Goal: Task Accomplishment & Management: Complete application form

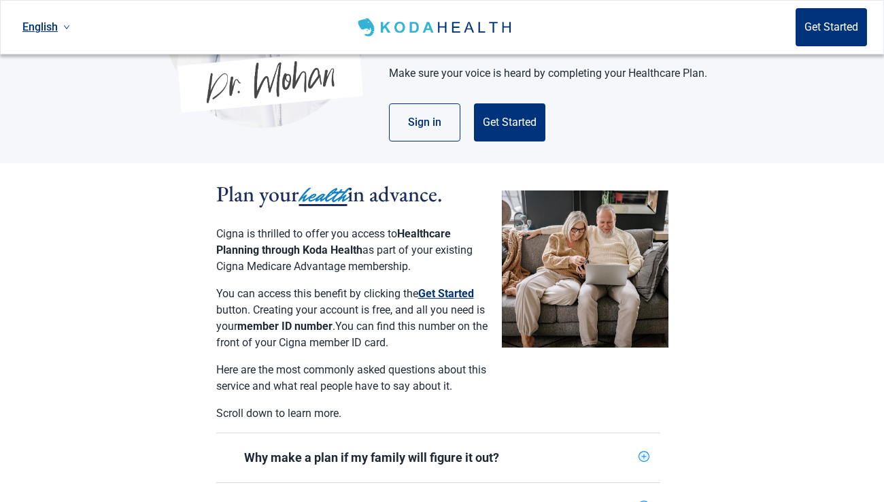
scroll to position [177, 0]
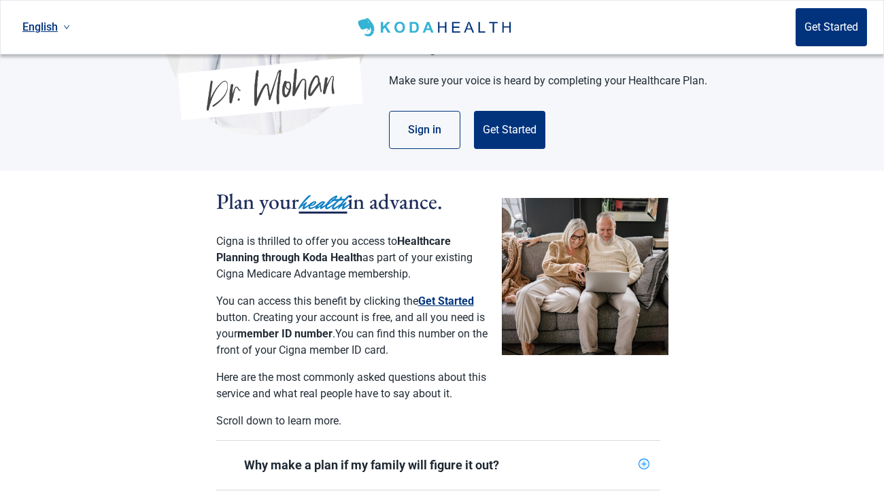
click at [447, 293] on button "Get Started" at bounding box center [446, 301] width 56 height 16
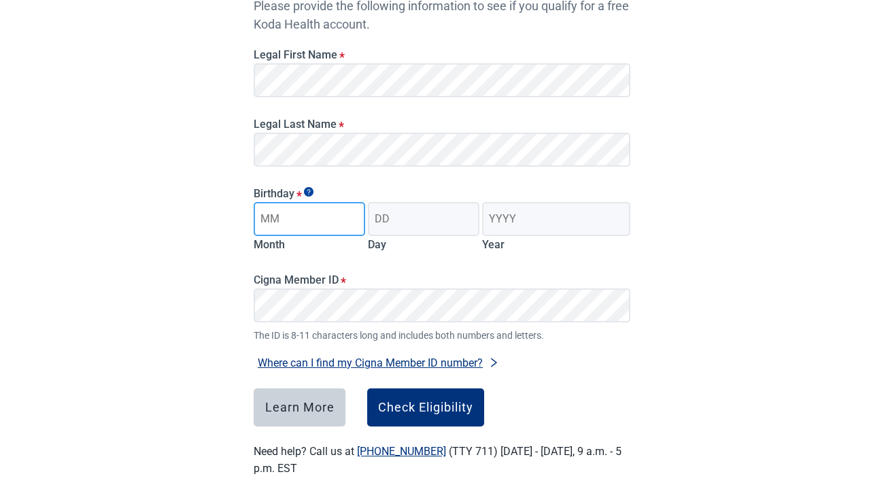
click at [356, 216] on input "Month" at bounding box center [309, 219] width 111 height 34
click at [356, 220] on input "Month" at bounding box center [309, 219] width 111 height 34
type input "12"
type input "23"
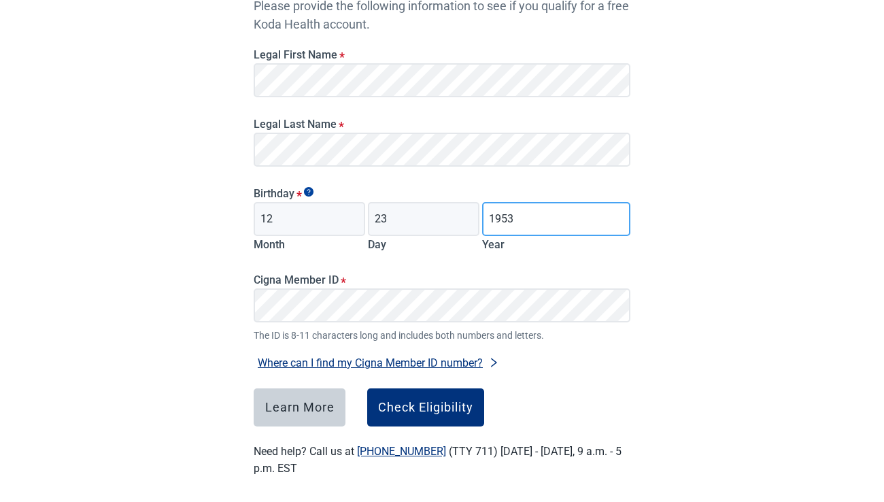
type input "1953"
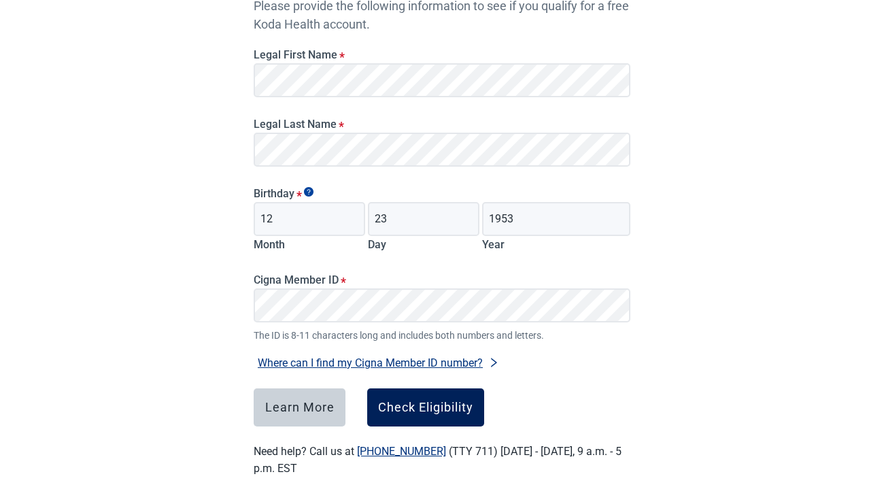
click at [424, 409] on div "Check Eligibility" at bounding box center [425, 407] width 95 height 14
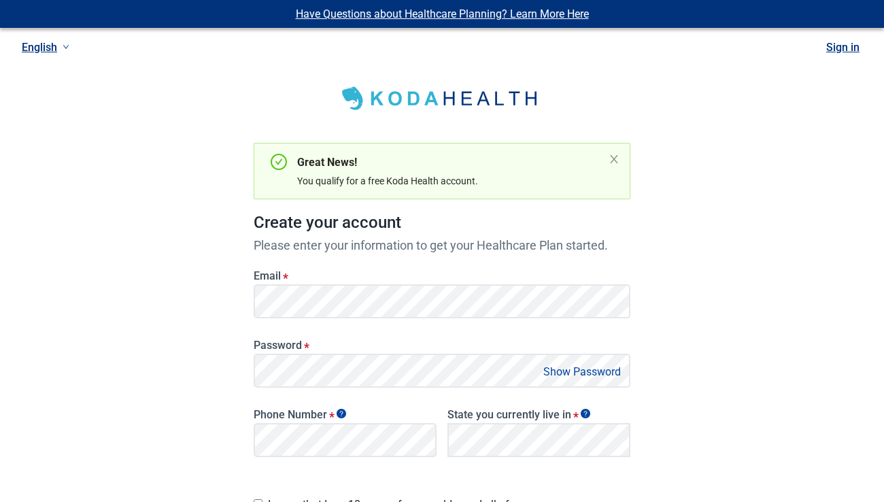
click at [578, 366] on button "Show Password" at bounding box center [582, 371] width 86 height 18
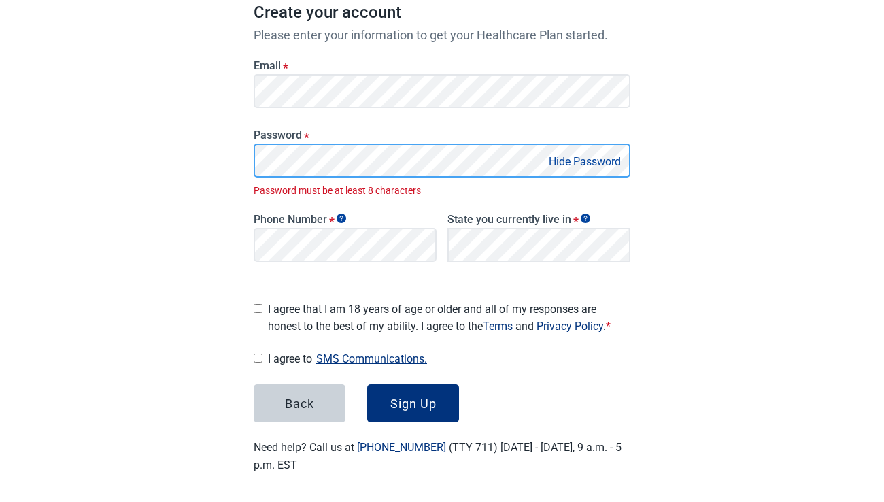
scroll to position [195, 0]
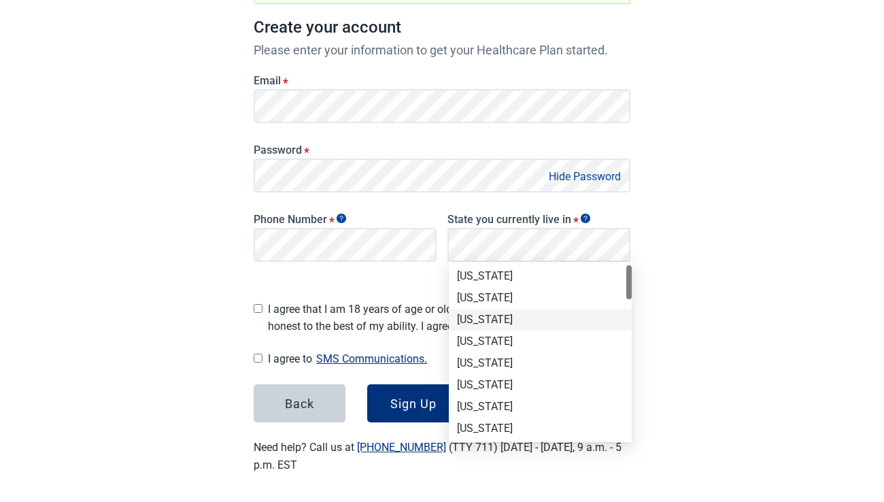
click at [491, 318] on div "[US_STATE]" at bounding box center [540, 319] width 167 height 15
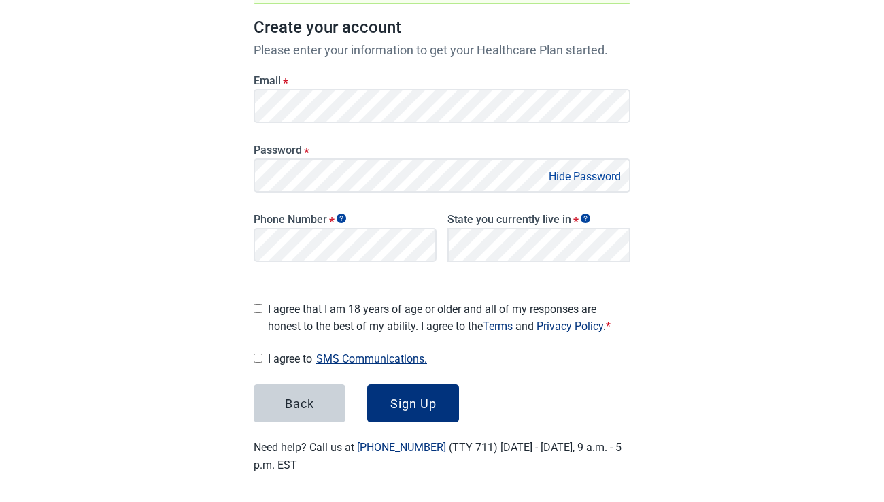
click at [258, 305] on input "I agree that I am 18 years of age or older and all of my responses are honest t…" at bounding box center [258, 308] width 9 height 9
checkbox input "true"
click at [259, 356] on input "I agree to SMS Communications." at bounding box center [258, 357] width 9 height 9
checkbox input "true"
click at [413, 396] on div "Sign Up" at bounding box center [413, 403] width 46 height 14
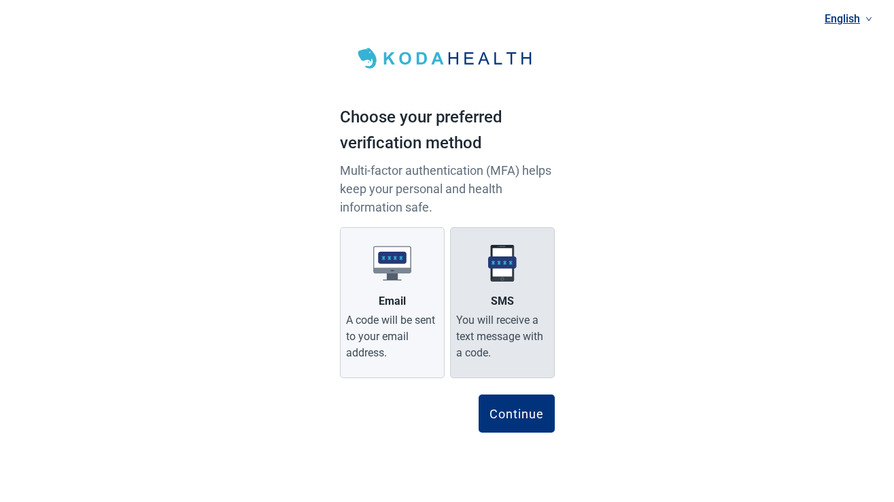
click at [506, 288] on label "SMS You will receive a text message with a code." at bounding box center [502, 302] width 105 height 151
click at [0, 0] on input "SMS You will receive a text message with a code." at bounding box center [0, 0] width 0 height 0
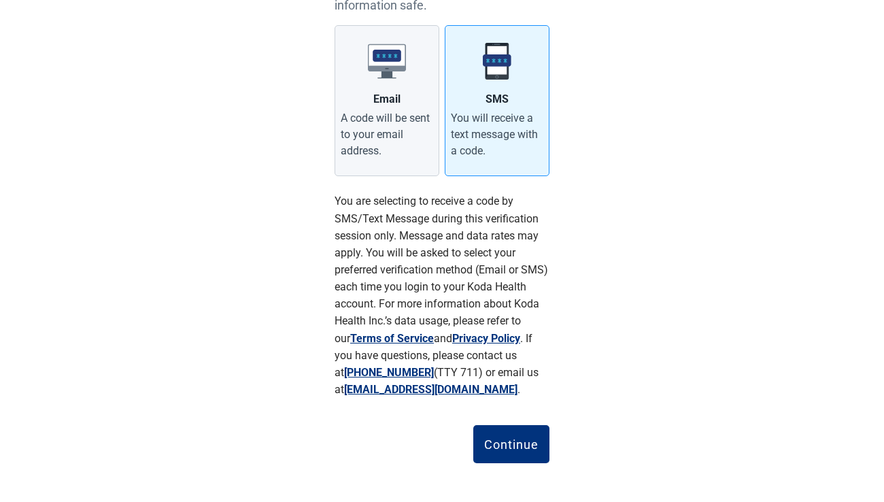
scroll to position [205, 0]
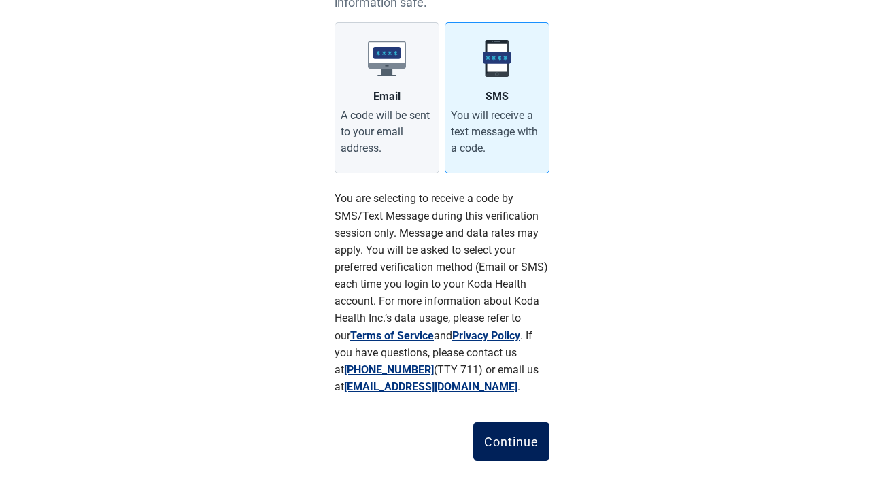
click at [513, 438] on div "Continue" at bounding box center [511, 441] width 54 height 14
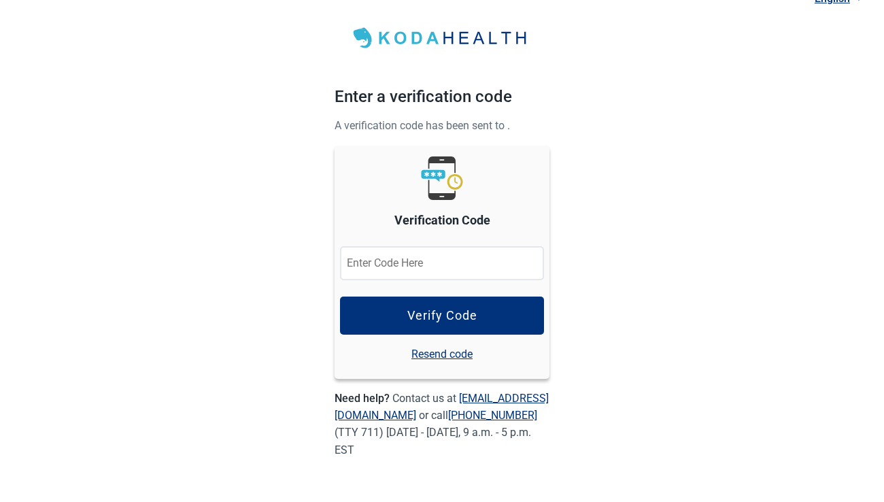
scroll to position [19, 0]
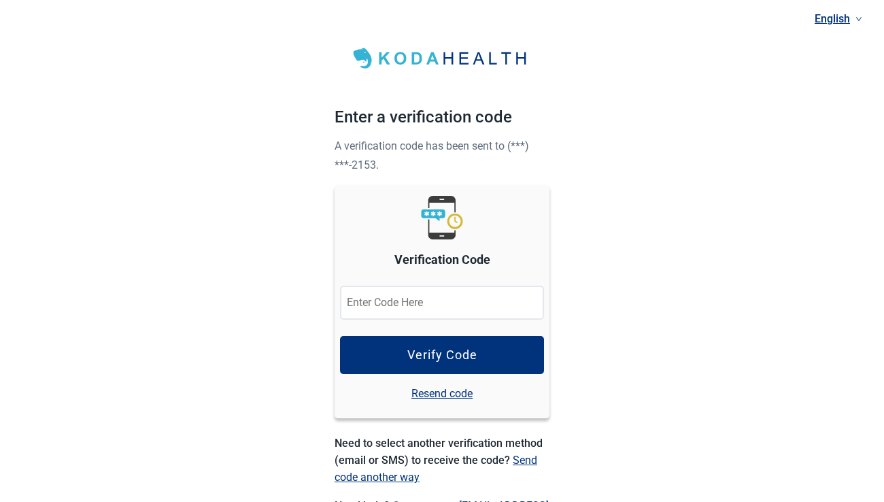
scroll to position [19, 0]
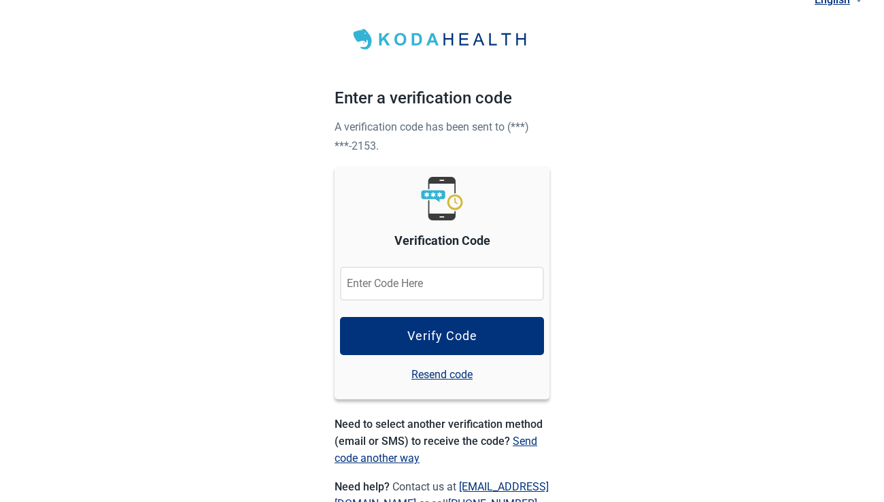
click at [456, 370] on link "Resend code" at bounding box center [441, 374] width 61 height 17
click at [448, 374] on link "Resend code" at bounding box center [441, 374] width 61 height 17
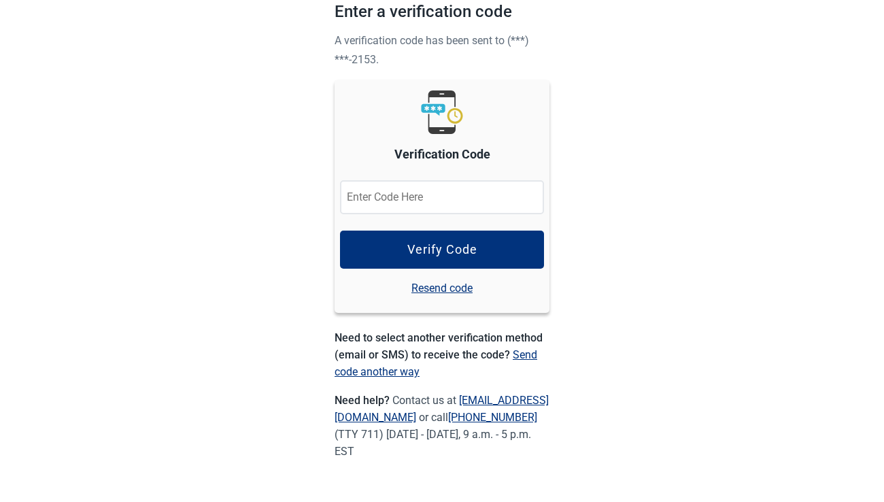
scroll to position [0, 0]
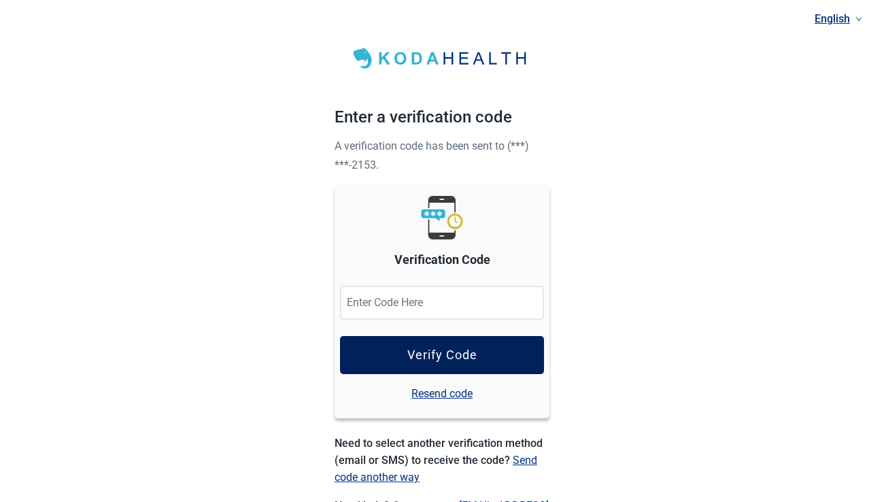
click at [451, 351] on div "Verify Code" at bounding box center [442, 355] width 70 height 14
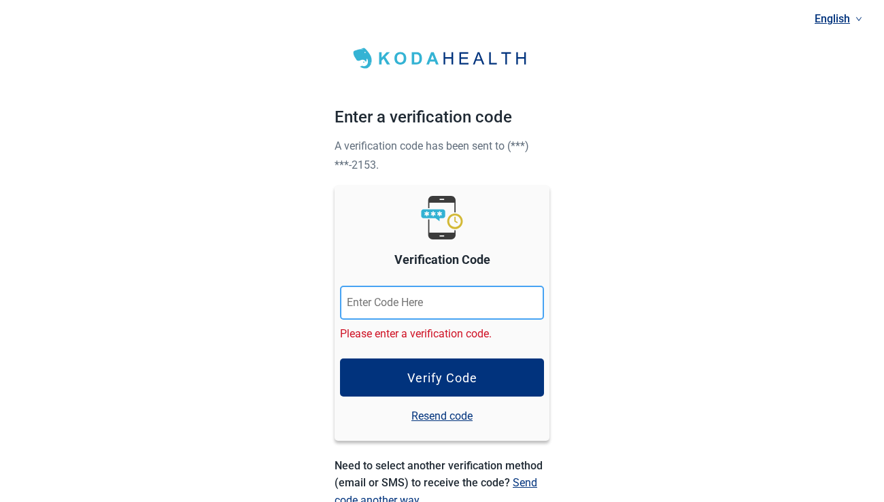
click at [389, 300] on input "Verification Code" at bounding box center [442, 303] width 204 height 34
type input "199272"
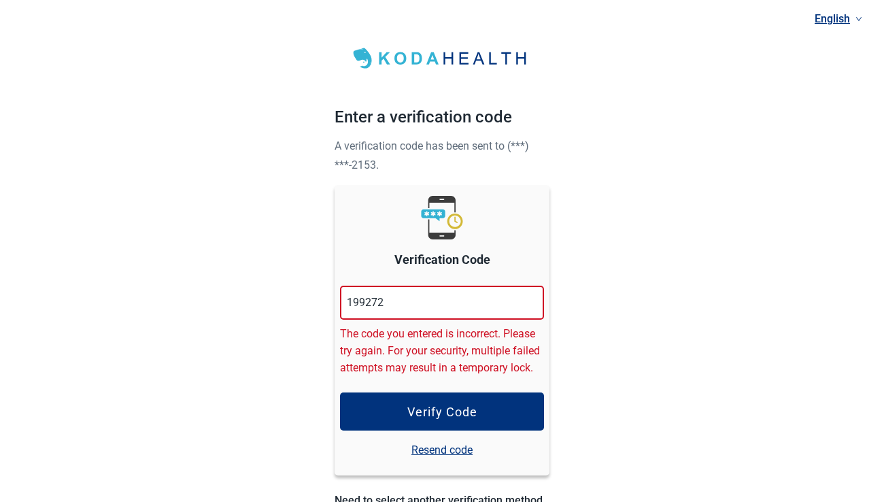
click at [445, 447] on link "Resend code" at bounding box center [441, 449] width 61 height 17
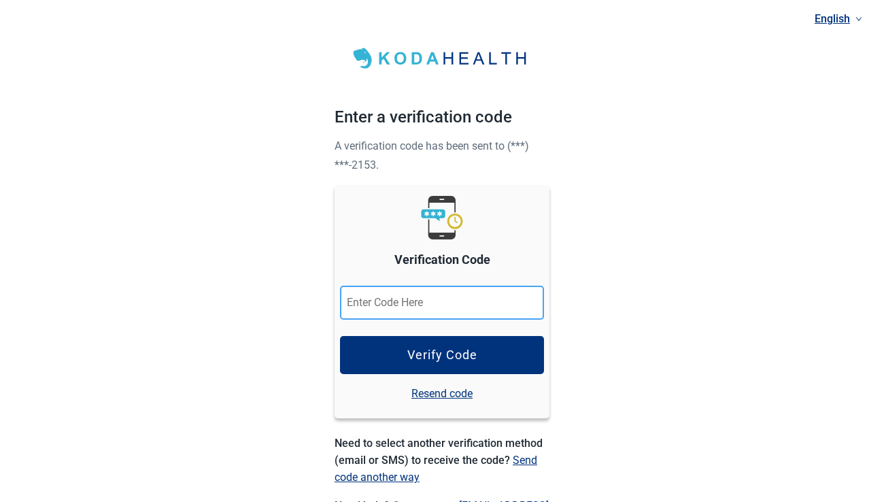
click at [381, 301] on input "Verification Code" at bounding box center [442, 303] width 204 height 34
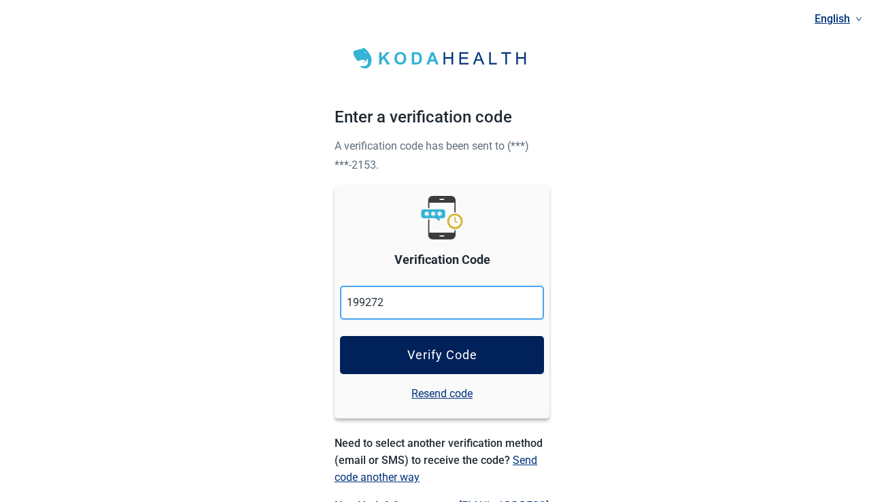
type input "199272"
click at [441, 349] on div "Verify Code" at bounding box center [442, 355] width 70 height 14
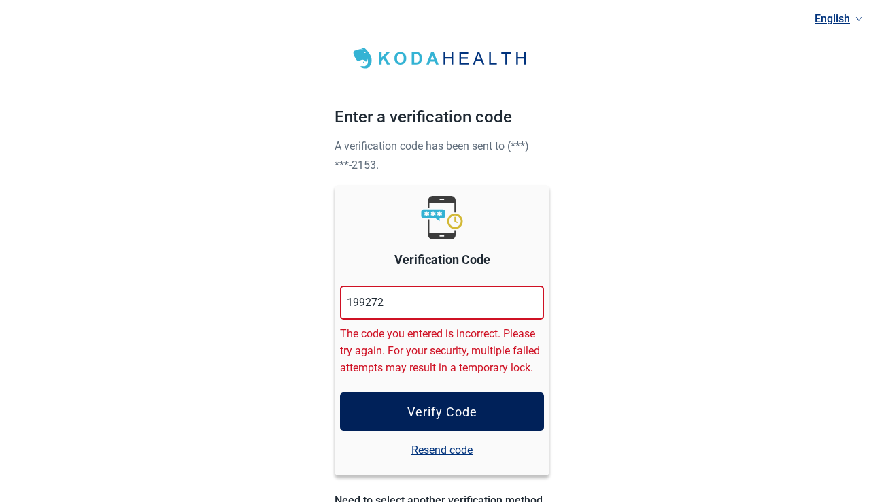
click at [445, 408] on div "Verify Code" at bounding box center [442, 411] width 70 height 14
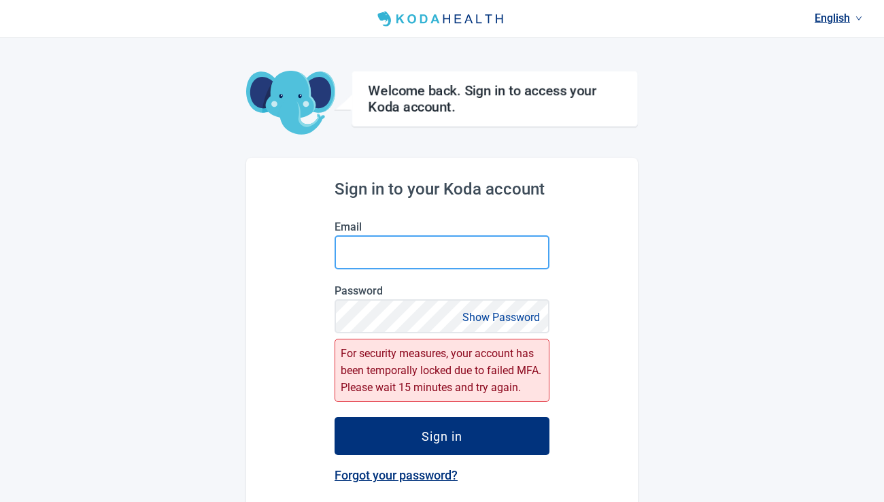
type input "[EMAIL_ADDRESS][DOMAIN_NAME]"
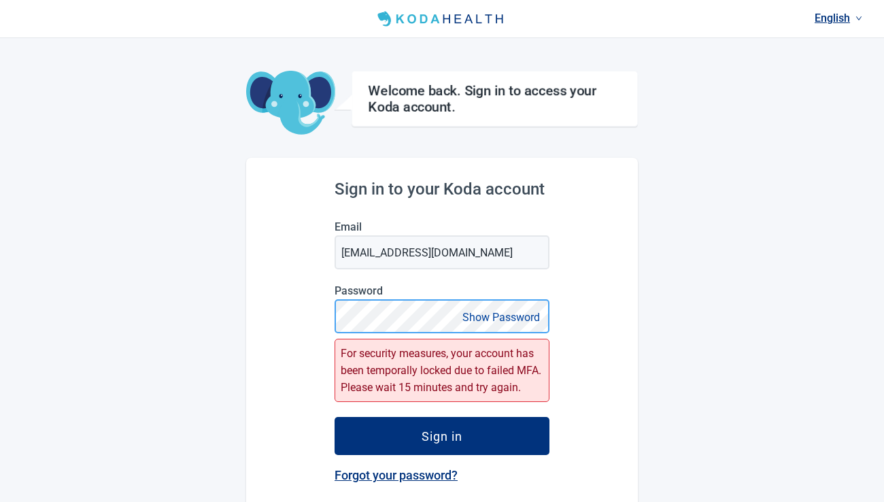
click at [442, 436] on button "Sign in" at bounding box center [441, 436] width 215 height 38
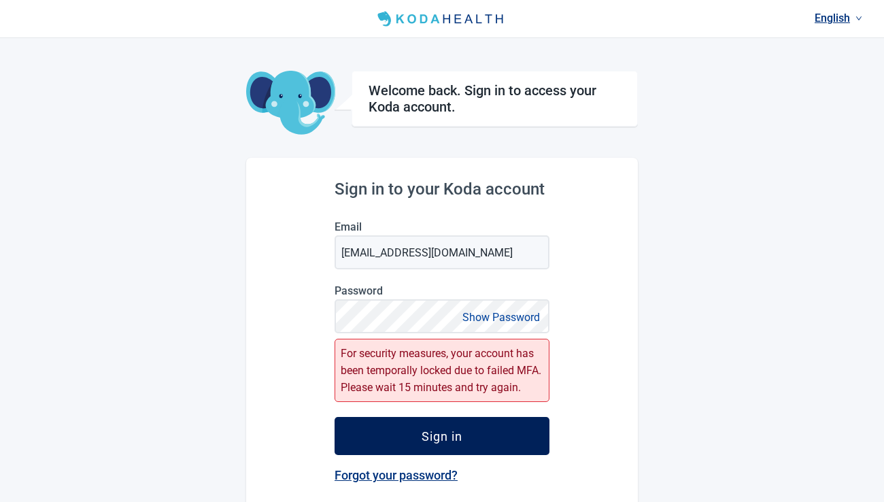
click at [449, 431] on div "Sign in" at bounding box center [441, 436] width 41 height 14
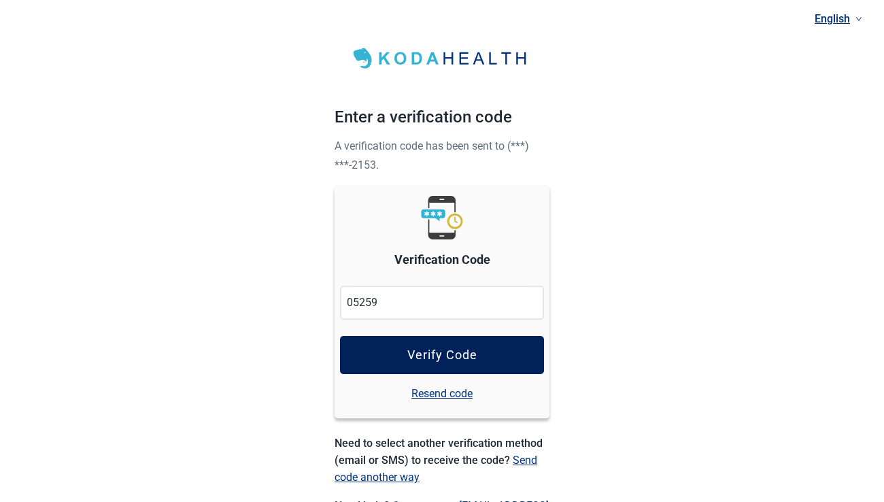
type input "052591"
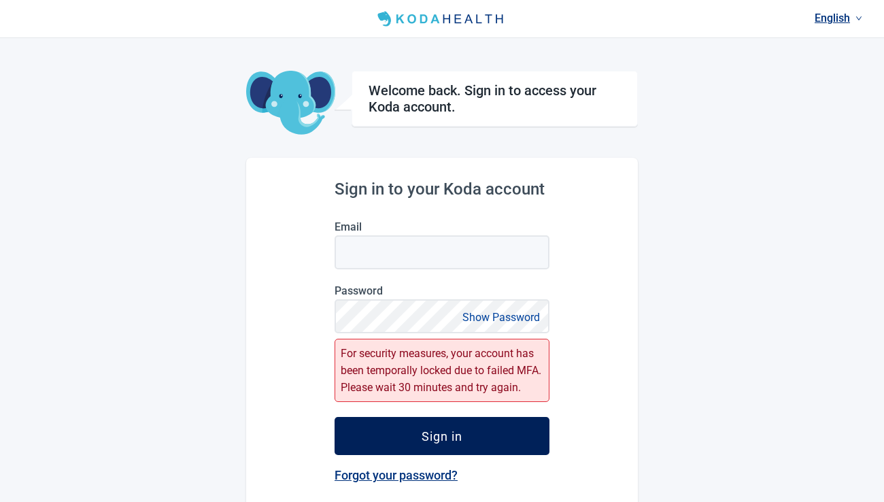
click at [449, 434] on div "Sign in" at bounding box center [441, 436] width 41 height 14
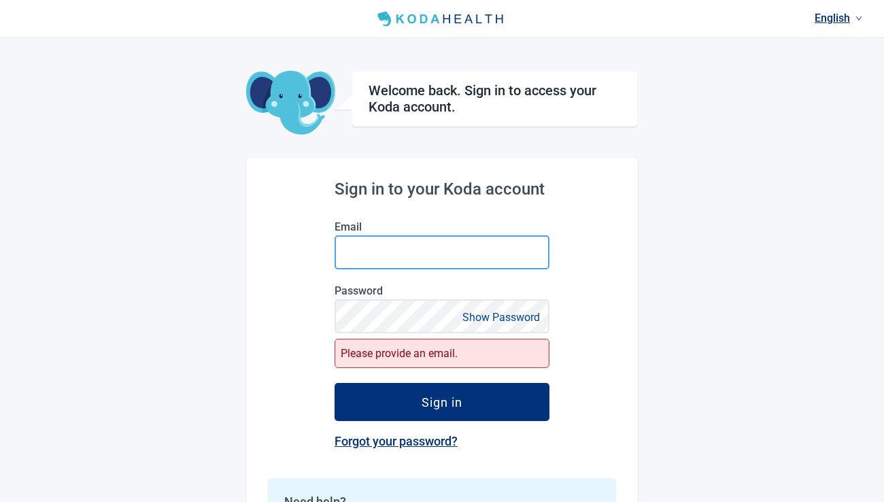
click at [354, 249] on input "Email" at bounding box center [441, 252] width 215 height 34
